Goal: Information Seeking & Learning: Learn about a topic

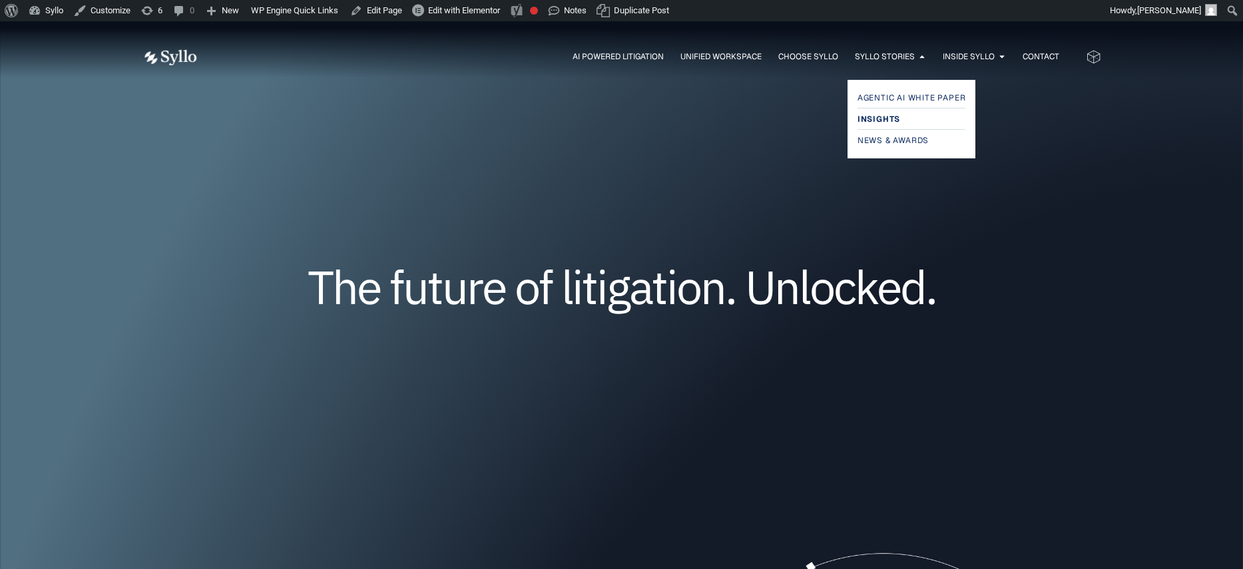
click at [891, 117] on span "Insights" at bounding box center [878, 119] width 43 height 16
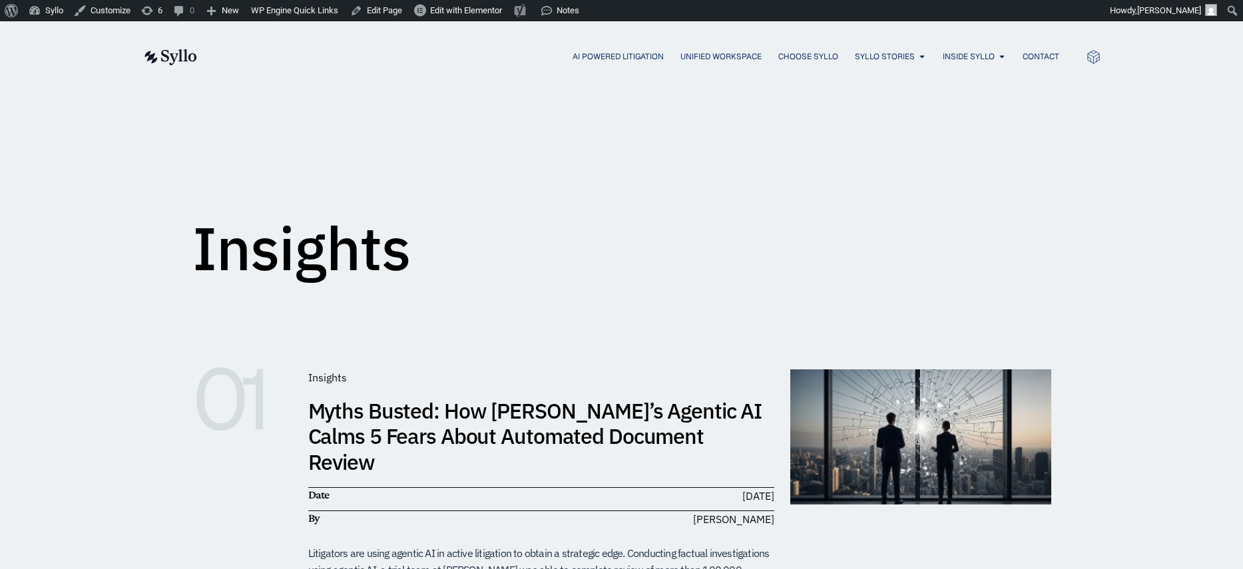
click at [467, 427] on link "Myths Busted: How [PERSON_NAME]’s Agentic AI Calms 5 Fears About Automated Docu…" at bounding box center [535, 436] width 454 height 79
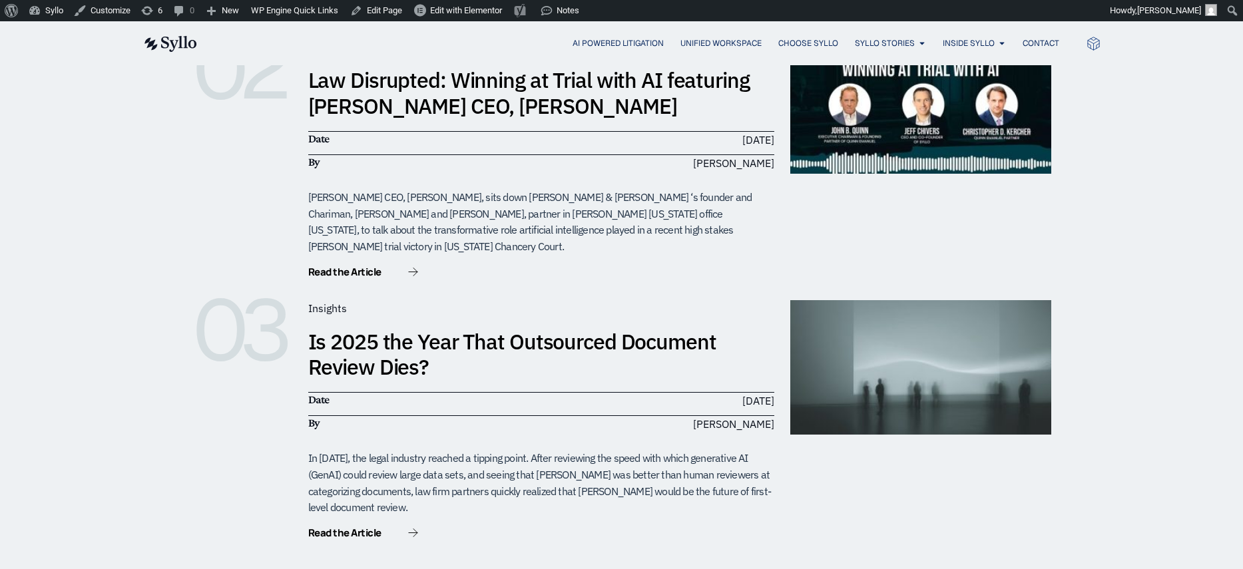
scroll to position [606, 0]
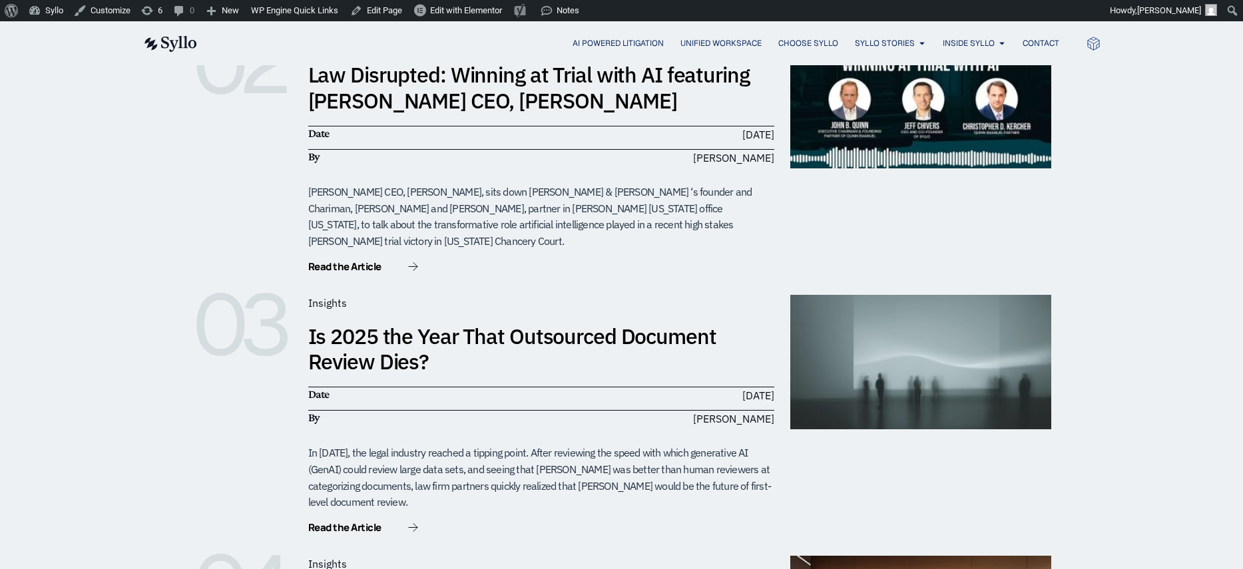
drag, startPoint x: 456, startPoint y: 366, endPoint x: 422, endPoint y: 329, distance: 50.4
click at [422, 329] on link "Is 2025 the Year That Outsourced Document Review Dies?" at bounding box center [512, 348] width 408 height 53
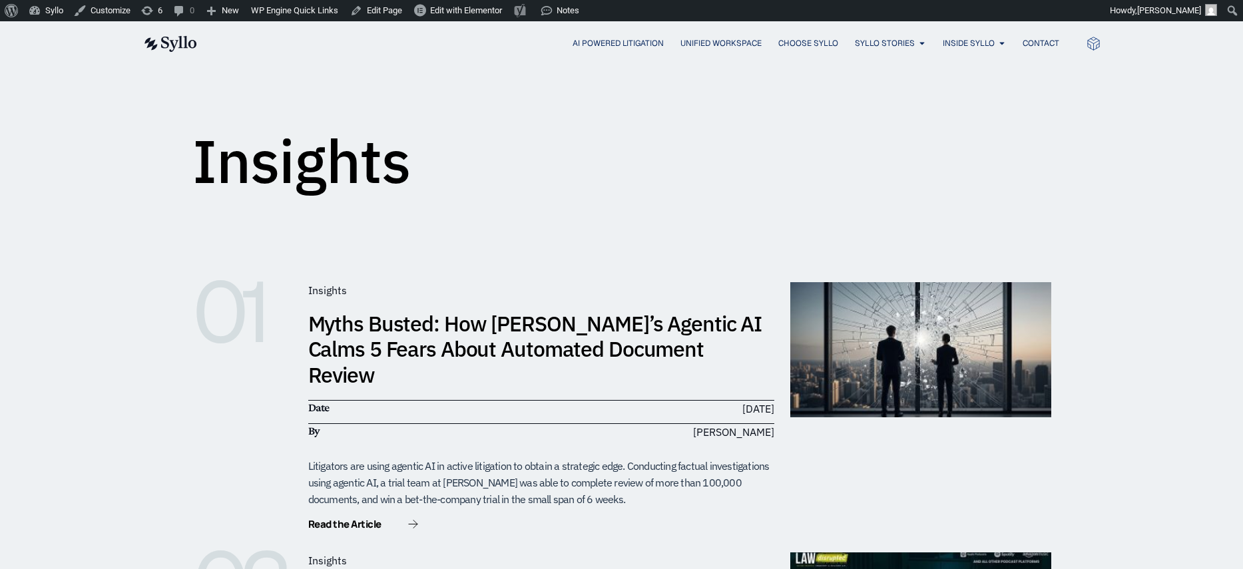
scroll to position [88, 0]
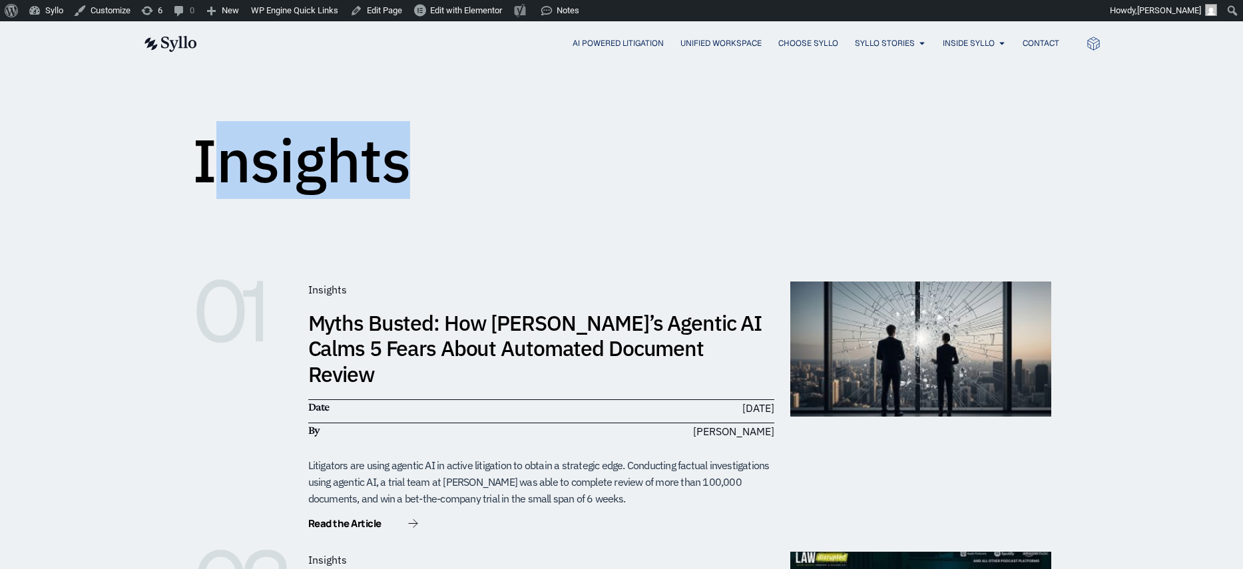
drag, startPoint x: 209, startPoint y: 156, endPoint x: 400, endPoint y: 161, distance: 191.1
click at [400, 161] on h1 "Insights" at bounding box center [301, 160] width 218 height 60
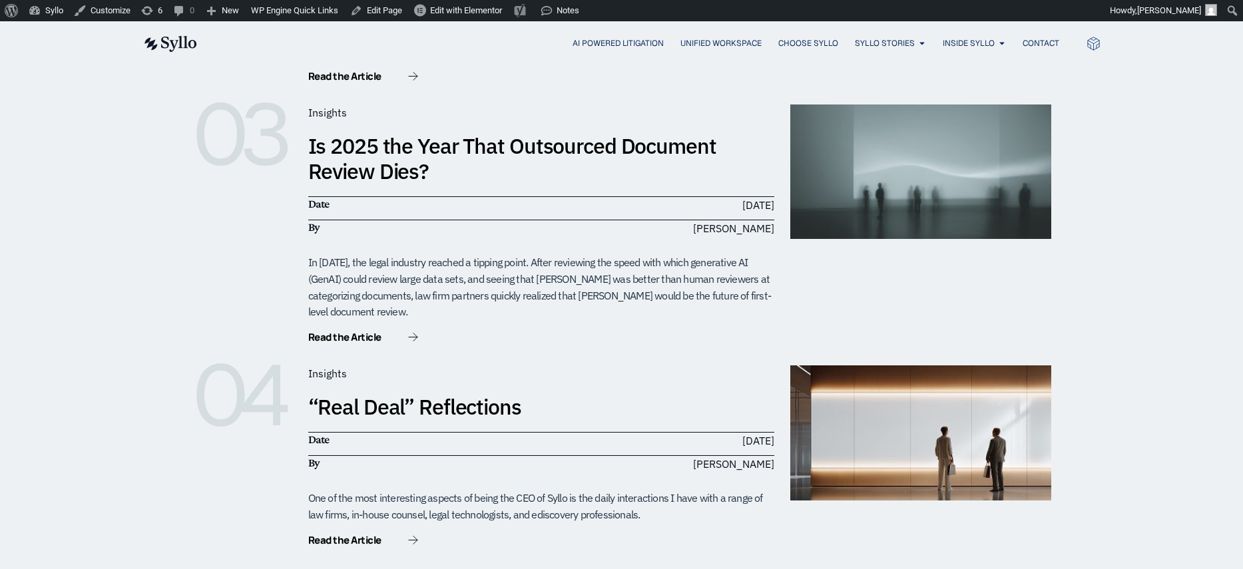
scroll to position [795, 0]
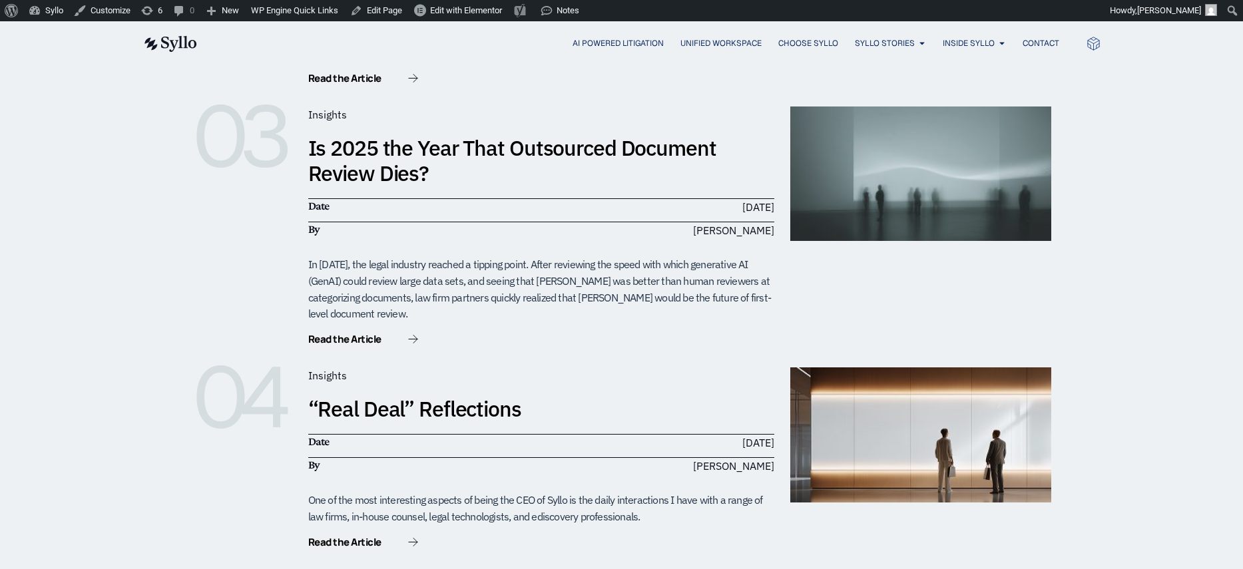
click at [467, 395] on link "“Real Deal” Reflections" at bounding box center [414, 409] width 213 height 28
